Goal: Information Seeking & Learning: Learn about a topic

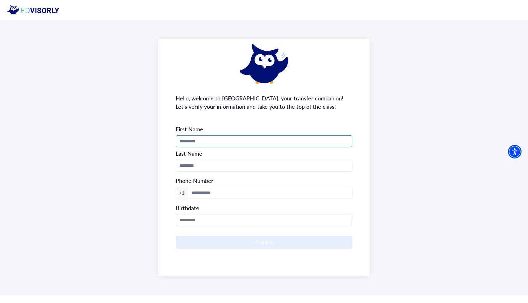
click at [244, 143] on input "Phone Number" at bounding box center [264, 141] width 177 height 12
type input "*****"
click at [197, 167] on input "Phone Number" at bounding box center [264, 166] width 177 height 12
type input "*"
type input "********"
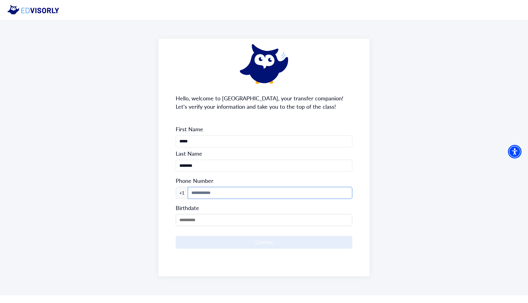
click at [195, 194] on input at bounding box center [270, 193] width 165 height 12
type input "**********"
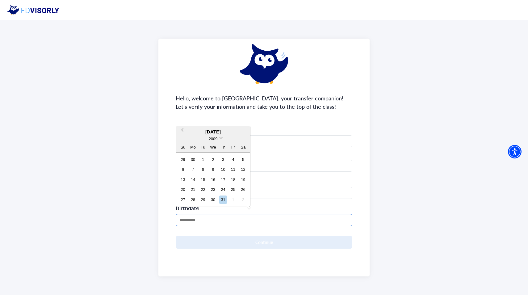
click at [192, 217] on input "MM/DD/YYYY" at bounding box center [264, 220] width 177 height 12
click at [199, 222] on input "MM/DD/YYYY" at bounding box center [264, 220] width 177 height 12
click at [220, 139] on div "2009" at bounding box center [213, 139] width 74 height 6
click at [219, 136] on div "2009" at bounding box center [213, 139] width 74 height 6
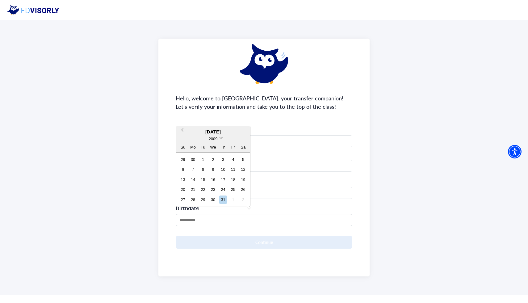
click at [221, 138] on span at bounding box center [221, 137] width 4 height 4
click at [220, 157] on div "2006" at bounding box center [213, 157] width 36 height 6
click at [224, 121] on div "[DATE]" at bounding box center [213, 122] width 74 height 7
click at [182, 119] on span "Previous Month" at bounding box center [182, 121] width 0 height 9
click at [184, 119] on div "**********" at bounding box center [263, 158] width 211 height 238
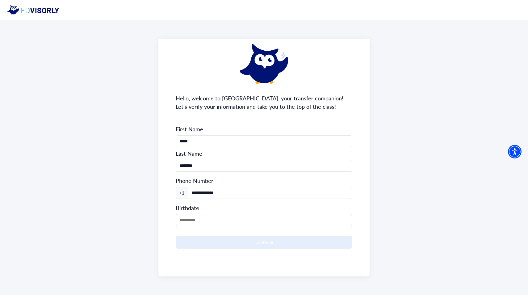
click at [184, 119] on div "**********" at bounding box center [263, 158] width 211 height 238
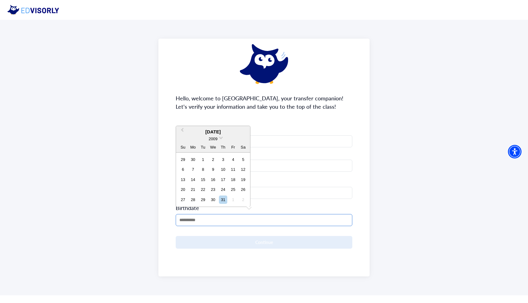
click at [187, 221] on input "MM/DD/YYYY" at bounding box center [264, 220] width 177 height 12
click at [182, 129] on span "Previous Month" at bounding box center [182, 131] width 0 height 9
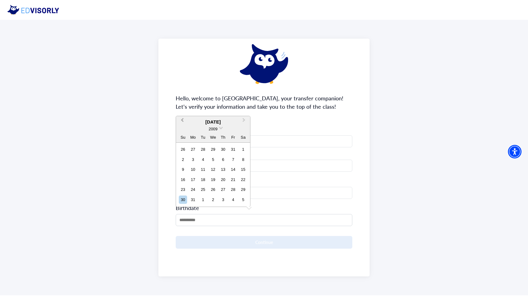
click at [182, 129] on div "2009" at bounding box center [213, 129] width 74 height 6
click at [182, 120] on span "Previous Month" at bounding box center [182, 121] width 0 height 9
click at [218, 136] on div "2009" at bounding box center [213, 139] width 74 height 6
click at [219, 137] on span at bounding box center [221, 137] width 4 height 4
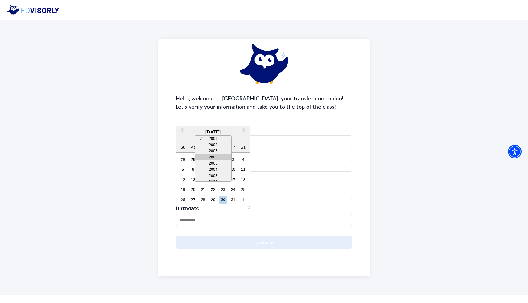
click at [217, 156] on div "2006" at bounding box center [213, 157] width 36 height 6
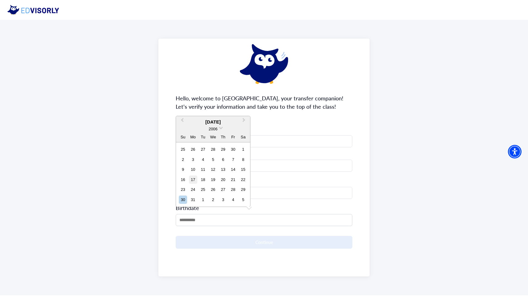
click at [193, 179] on div "17" at bounding box center [193, 179] width 8 height 8
type input "**********"
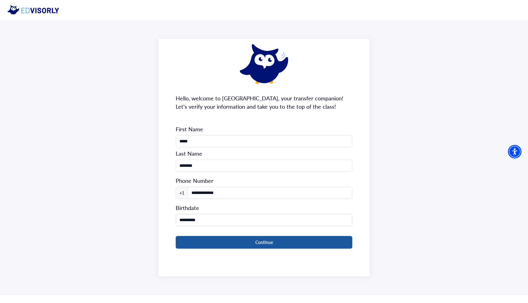
click at [235, 237] on button "Continue" at bounding box center [264, 242] width 177 height 13
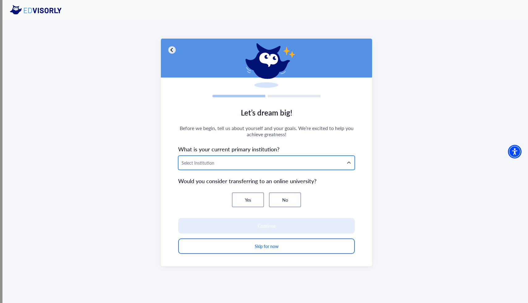
click at [218, 159] on div at bounding box center [260, 163] width 159 height 8
click at [208, 164] on div at bounding box center [260, 163] width 159 height 8
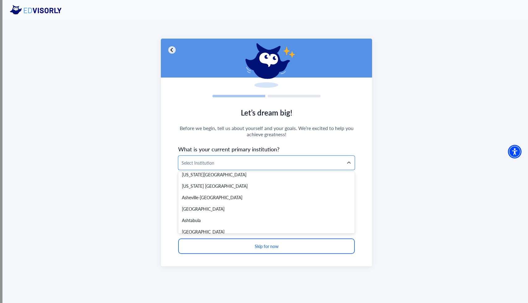
scroll to position [278, 0]
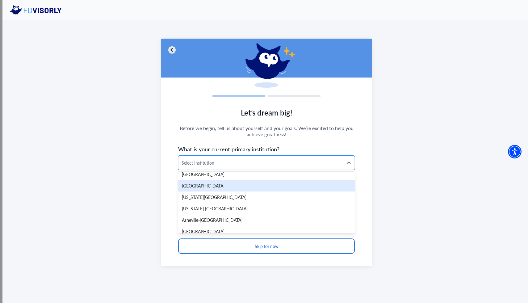
click at [140, 160] on div "Let’s dream big! Before we begin, tell us about yourself and your goals. We’re …" at bounding box center [266, 152] width 528 height 265
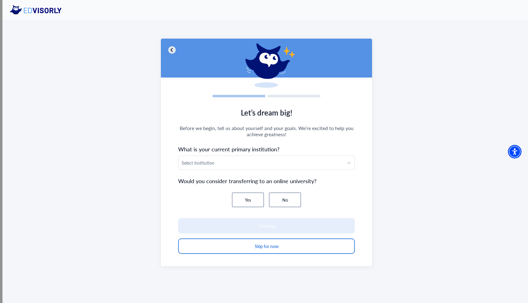
click at [286, 200] on button "No" at bounding box center [285, 199] width 32 height 15
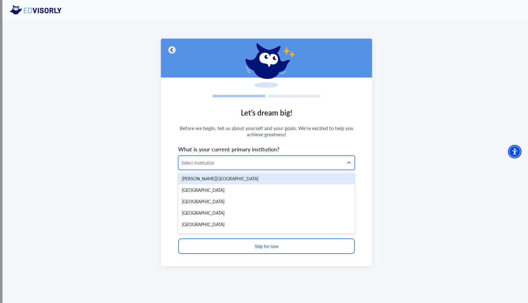
click at [273, 162] on div at bounding box center [260, 163] width 159 height 8
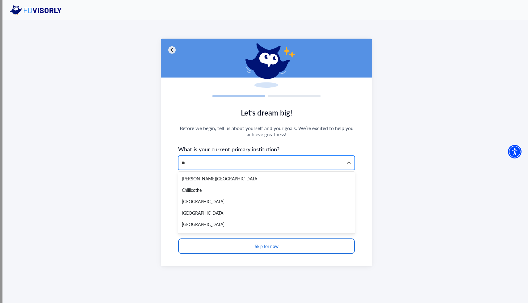
type input "*"
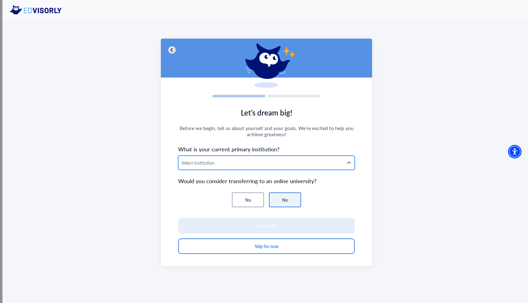
click at [213, 163] on div at bounding box center [260, 163] width 159 height 8
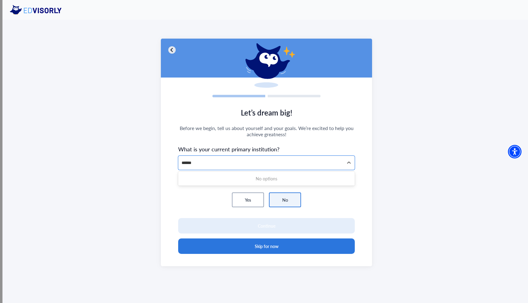
type input "******"
click at [250, 247] on button "Skip for now" at bounding box center [266, 245] width 177 height 15
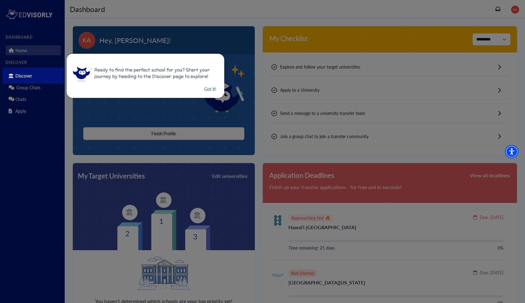
click at [208, 86] on button "Got it!" at bounding box center [210, 89] width 13 height 8
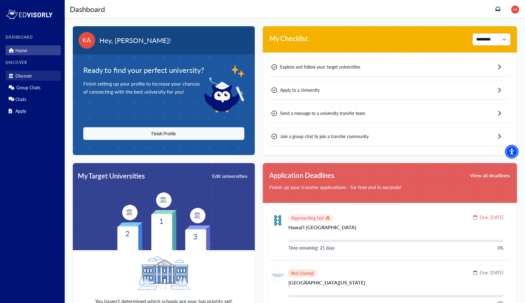
click at [36, 76] on link "Discover" at bounding box center [33, 76] width 55 height 10
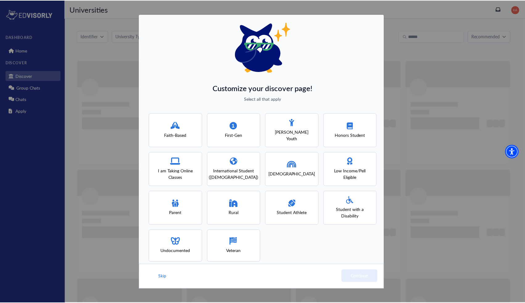
scroll to position [6, 0]
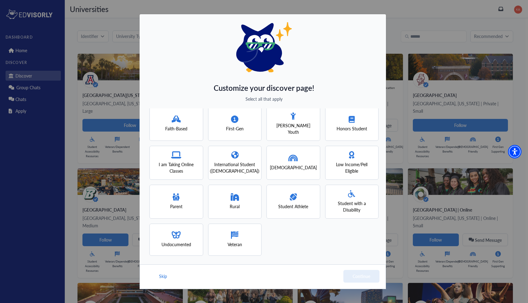
click at [427, 60] on div "Customize your discover page! Select all that apply Faith-Based First-Gen [PERS…" at bounding box center [264, 151] width 528 height 303
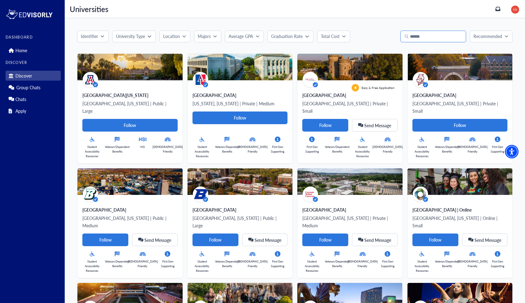
click at [423, 34] on input "Search" at bounding box center [434, 37] width 66 height 12
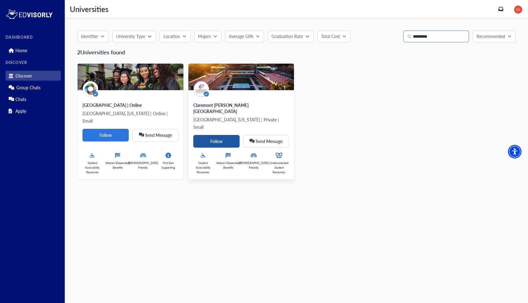
type input "*********"
click at [223, 135] on Card-tag "Follow" at bounding box center [216, 141] width 46 height 13
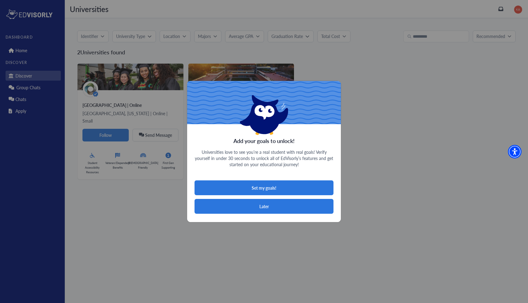
click at [267, 208] on button "Later" at bounding box center [263, 206] width 139 height 15
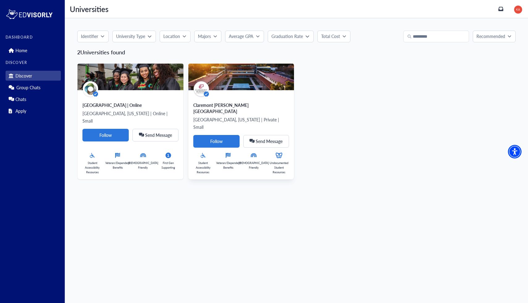
click at [251, 116] on p "[GEOGRAPHIC_DATA], [US_STATE] | Private | Small" at bounding box center [241, 123] width 96 height 15
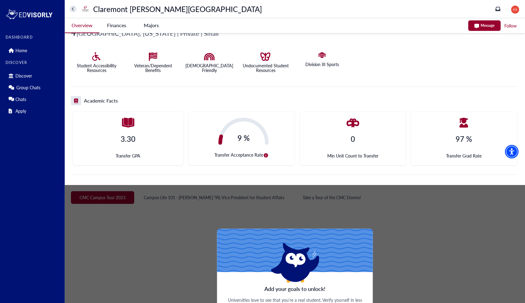
scroll to position [134, 0]
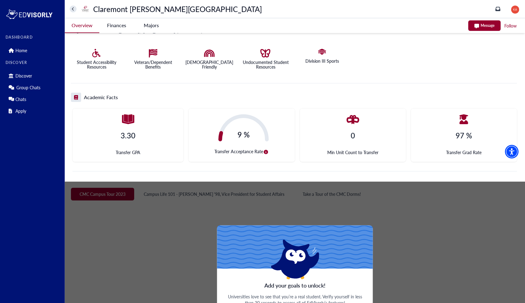
click at [265, 152] on icon "circle-info" at bounding box center [266, 152] width 4 height 4
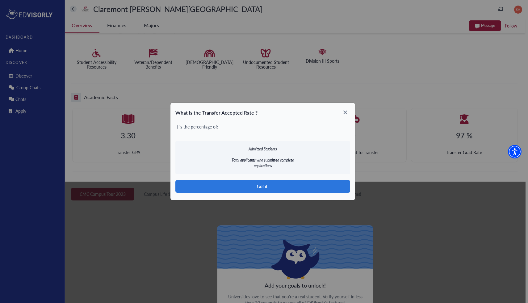
click at [261, 188] on button "Got it!" at bounding box center [262, 186] width 175 height 13
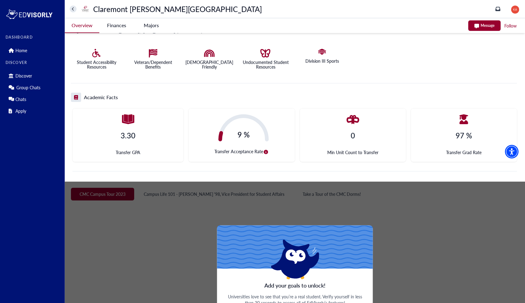
click at [126, 127] on div "3.30 Transfer GPA" at bounding box center [128, 134] width 111 height 53
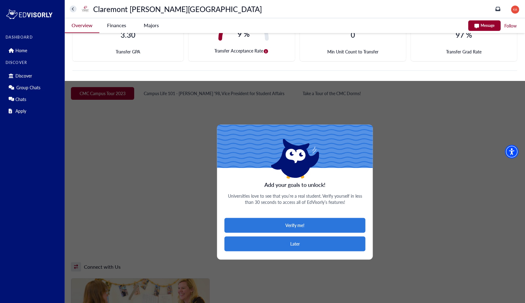
click at [272, 245] on button "Later" at bounding box center [295, 243] width 141 height 15
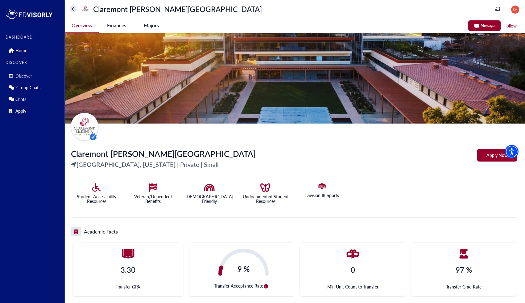
scroll to position [235, 0]
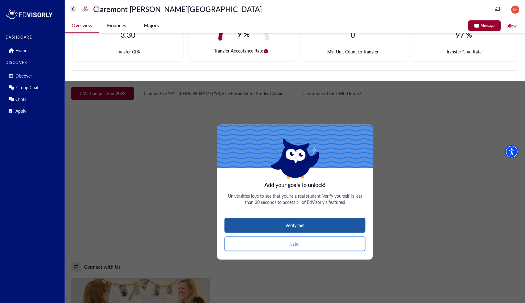
click at [301, 223] on button "Verify me!" at bounding box center [295, 225] width 141 height 15
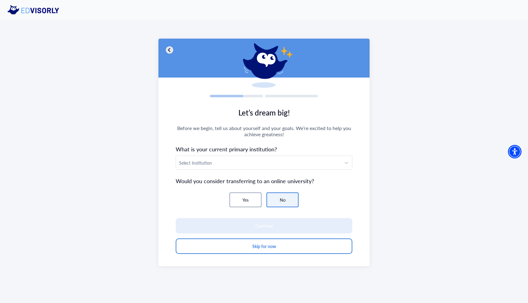
scroll to position [0, 0]
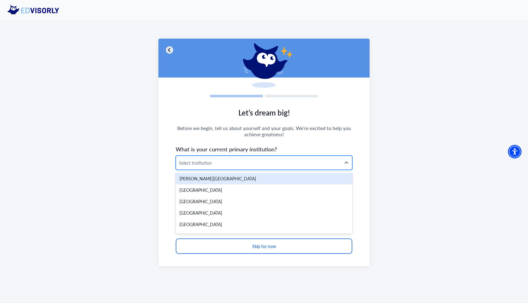
click at [267, 167] on div "Select Institution" at bounding box center [258, 163] width 165 height 14
click at [288, 137] on span "Before we begin, tell us about yourself and your goals. We’re excited to help y…" at bounding box center [264, 131] width 177 height 12
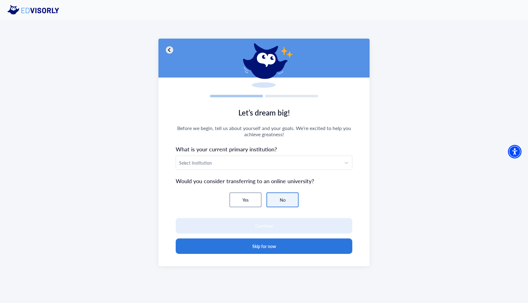
click at [203, 245] on button "Skip for now" at bounding box center [264, 245] width 177 height 15
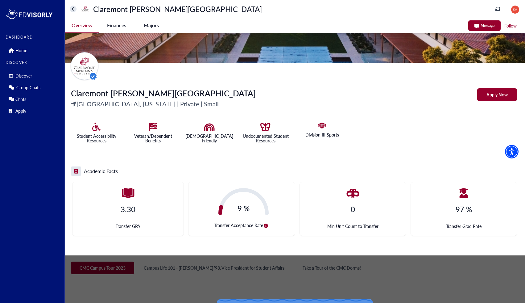
scroll to position [59, 0]
